Goal: Find specific page/section: Find specific page/section

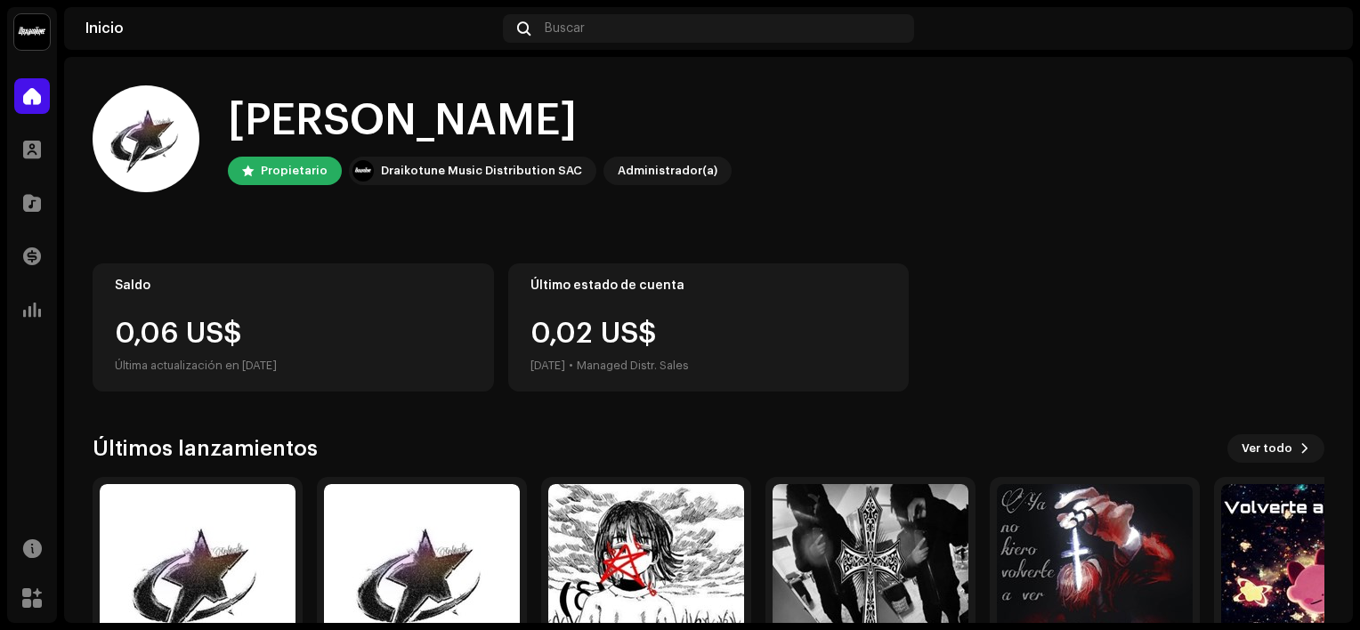
scroll to position [139, 0]
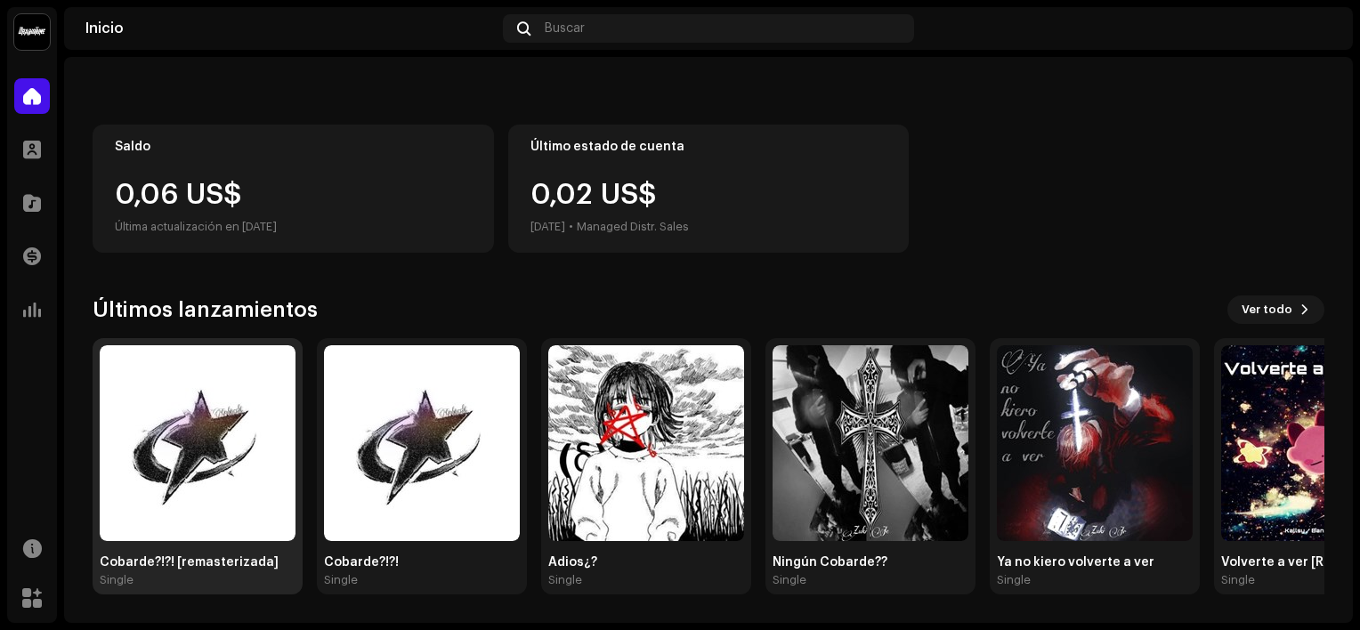
click at [146, 523] on img at bounding box center [198, 443] width 196 height 196
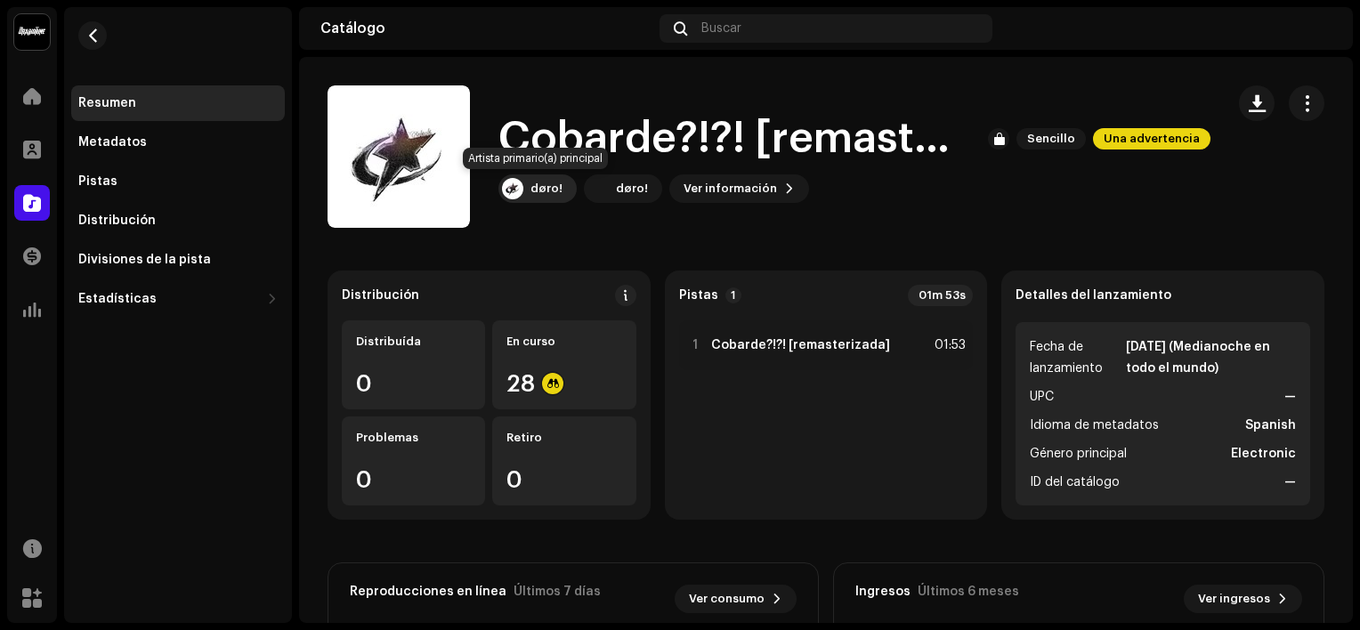
click at [561, 186] on div "døro!" at bounding box center [537, 188] width 78 height 28
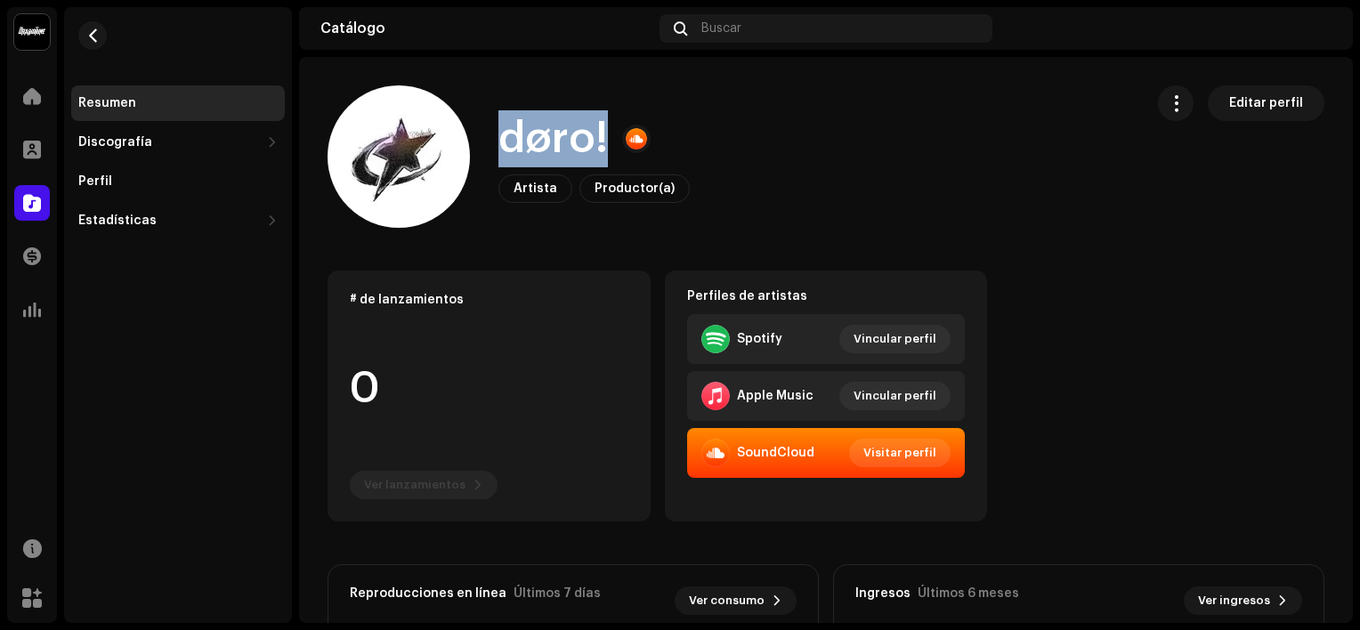
drag, startPoint x: 488, startPoint y: 147, endPoint x: 614, endPoint y: 126, distance: 128.0
click at [614, 126] on div "døro! Artista Productor(a) Editar perfil" at bounding box center [728, 156] width 802 height 142
copy h1 "døro!"
